Goal: Information Seeking & Learning: Check status

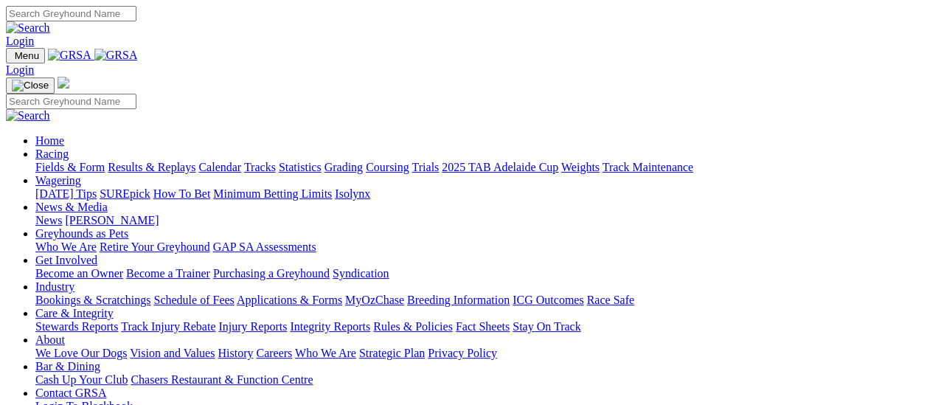
click at [62, 161] on link "Fields & Form" at bounding box center [69, 167] width 69 height 13
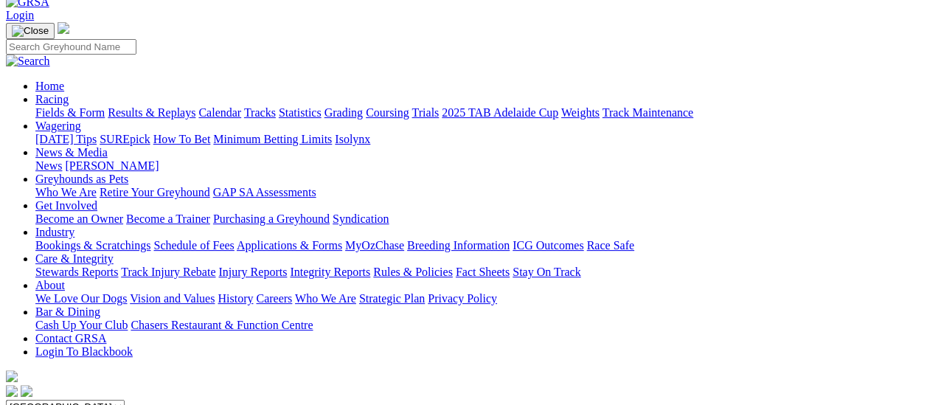
scroll to position [74, 0]
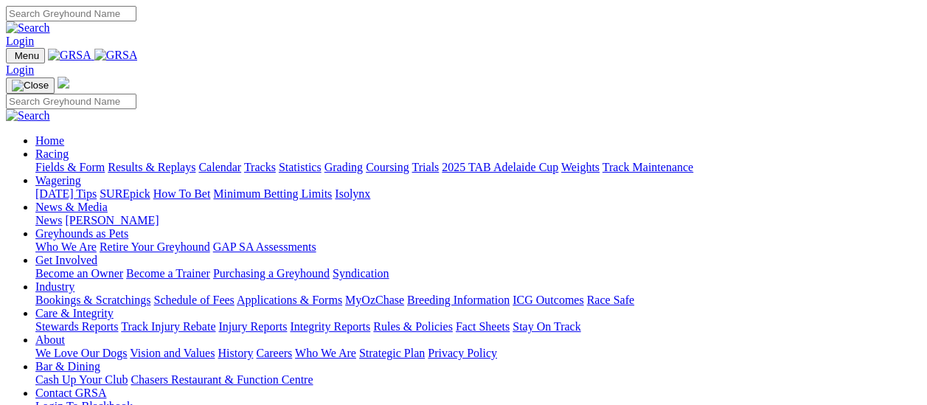
click at [75, 161] on link "Fields & Form" at bounding box center [69, 167] width 69 height 13
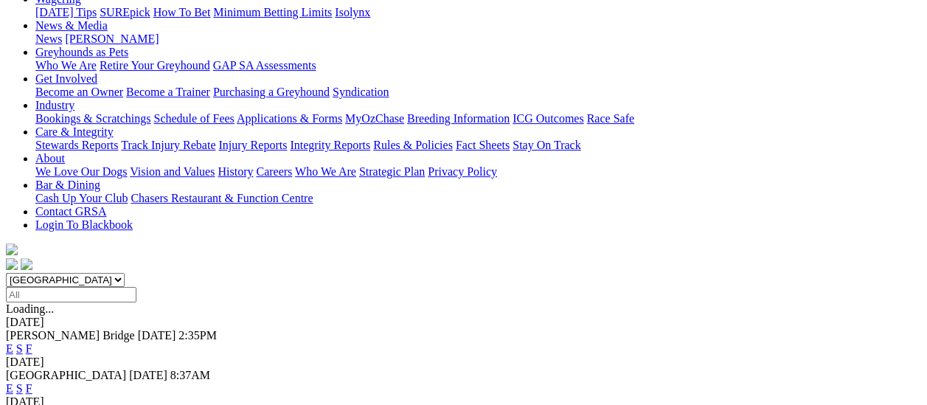
scroll to position [74, 0]
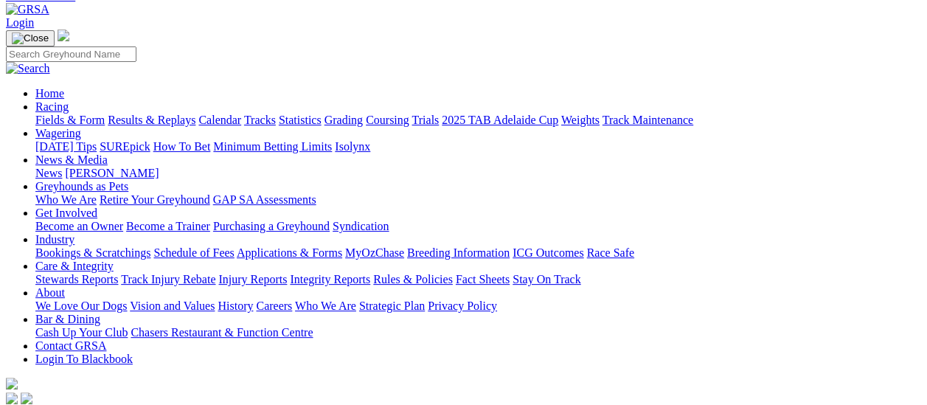
click at [157, 114] on link "Results & Replays" at bounding box center [152, 120] width 88 height 13
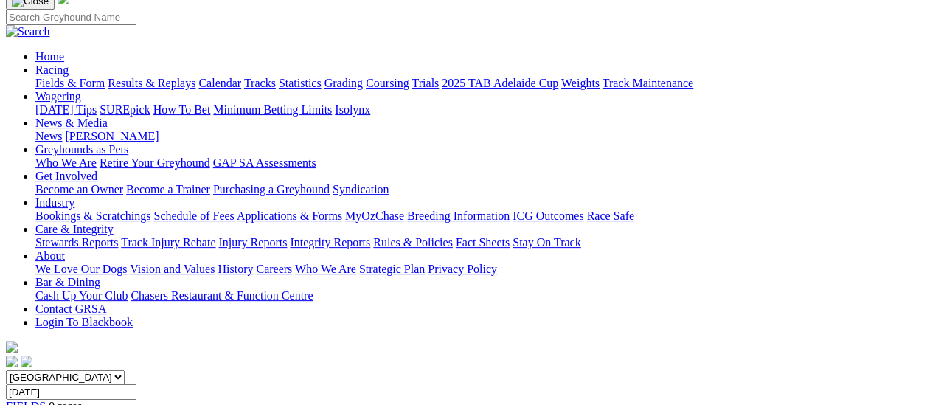
scroll to position [74, 0]
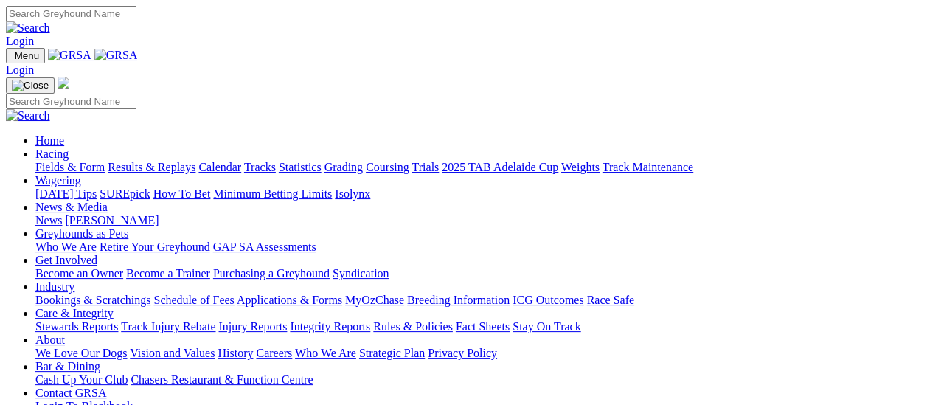
click at [77, 161] on link "Fields & Form" at bounding box center [69, 167] width 69 height 13
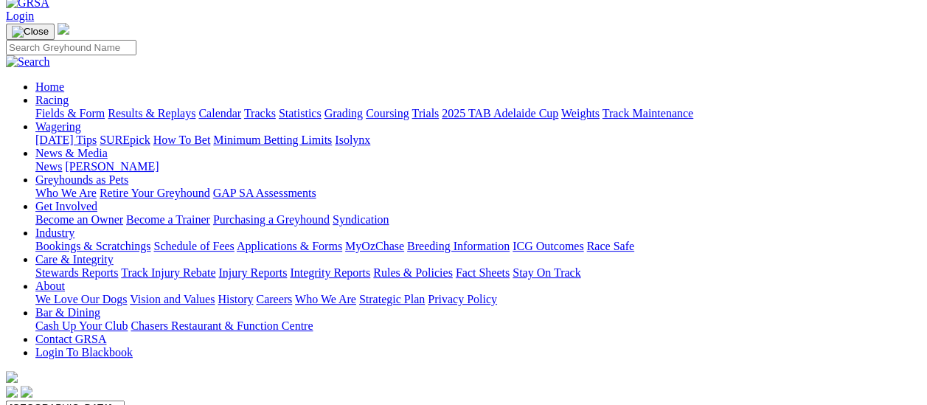
scroll to position [74, 0]
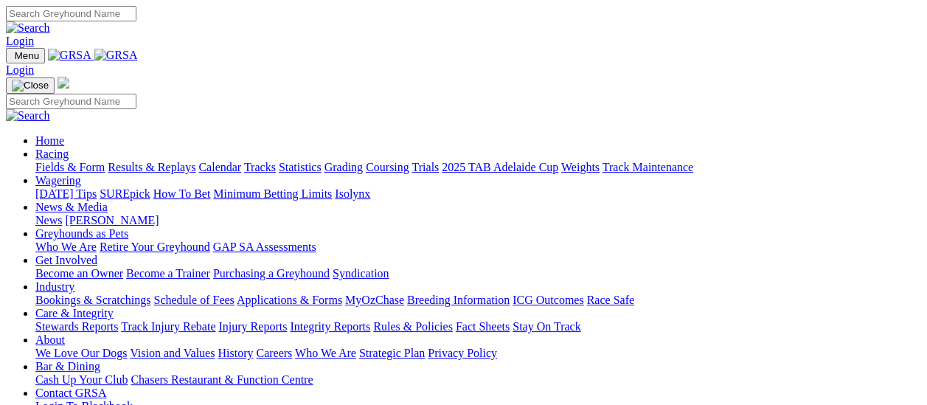
click at [162, 161] on link "Results & Replays" at bounding box center [152, 167] width 88 height 13
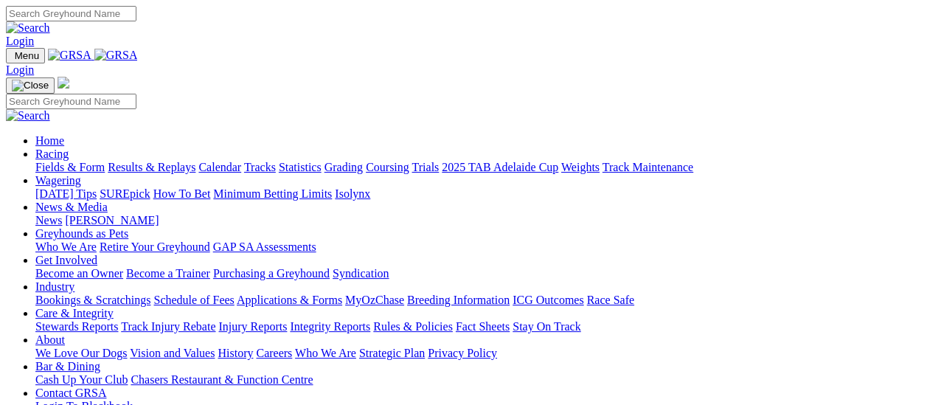
click at [77, 161] on link "Fields & Form" at bounding box center [69, 167] width 69 height 13
